Goal: Find contact information: Find contact information

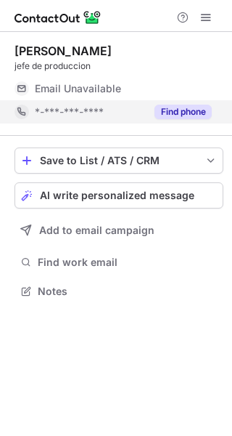
scroll to position [7, 7]
click at [175, 112] on button "Find phone" at bounding box center [183, 112] width 57 height 15
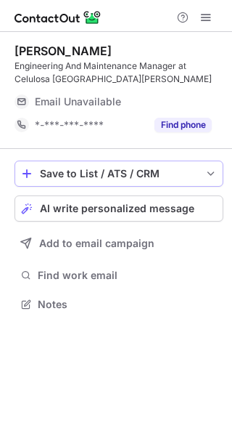
scroll to position [293, 232]
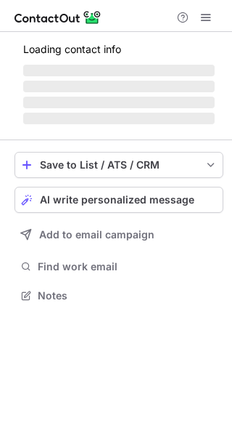
scroll to position [293, 232]
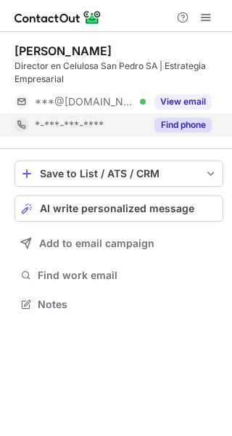
click at [180, 123] on button "Find phone" at bounding box center [183, 125] width 57 height 15
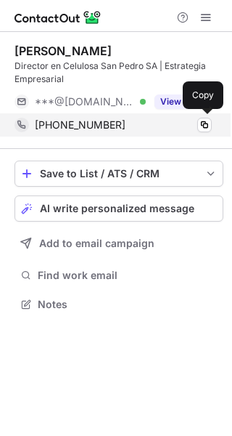
click at [113, 124] on span "+5491153315557" at bounding box center [80, 124] width 91 height 13
